Goal: Transaction & Acquisition: Purchase product/service

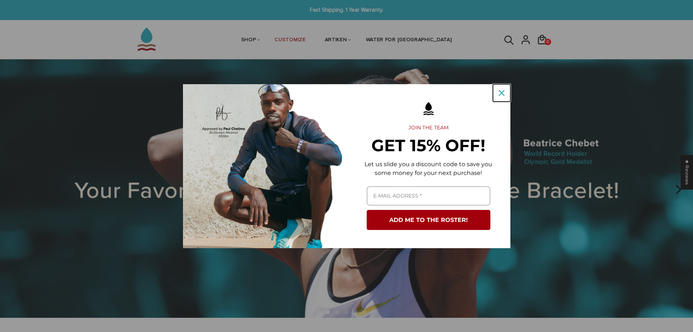
click at [496, 90] on div "Close" at bounding box center [502, 93] width 12 height 12
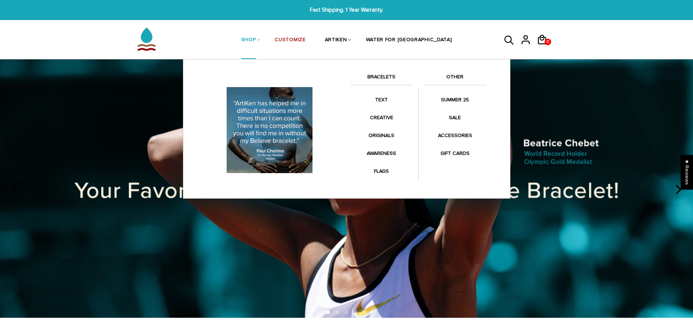
click at [256, 37] on link "SHOP" at bounding box center [248, 40] width 15 height 39
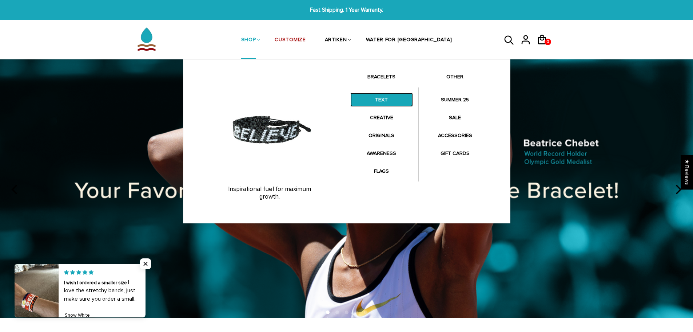
click at [397, 98] on link "TEXT" at bounding box center [381, 99] width 63 height 14
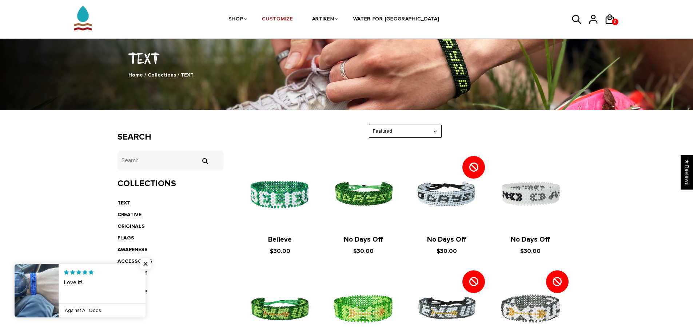
drag, startPoint x: 169, startPoint y: 240, endPoint x: 168, endPoint y: 130, distance: 110.3
